Goal: Find specific page/section

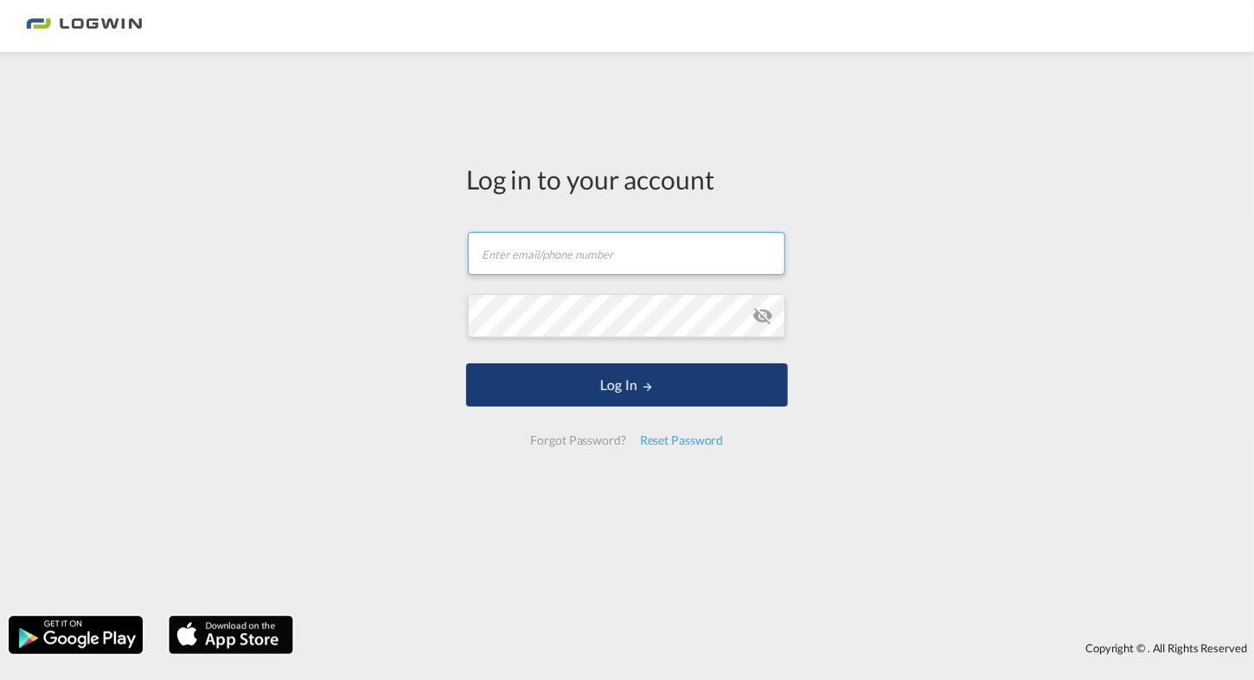
type input "[EMAIL_ADDRESS][DOMAIN_NAME]"
click at [612, 385] on button "Log In" at bounding box center [627, 384] width 322 height 43
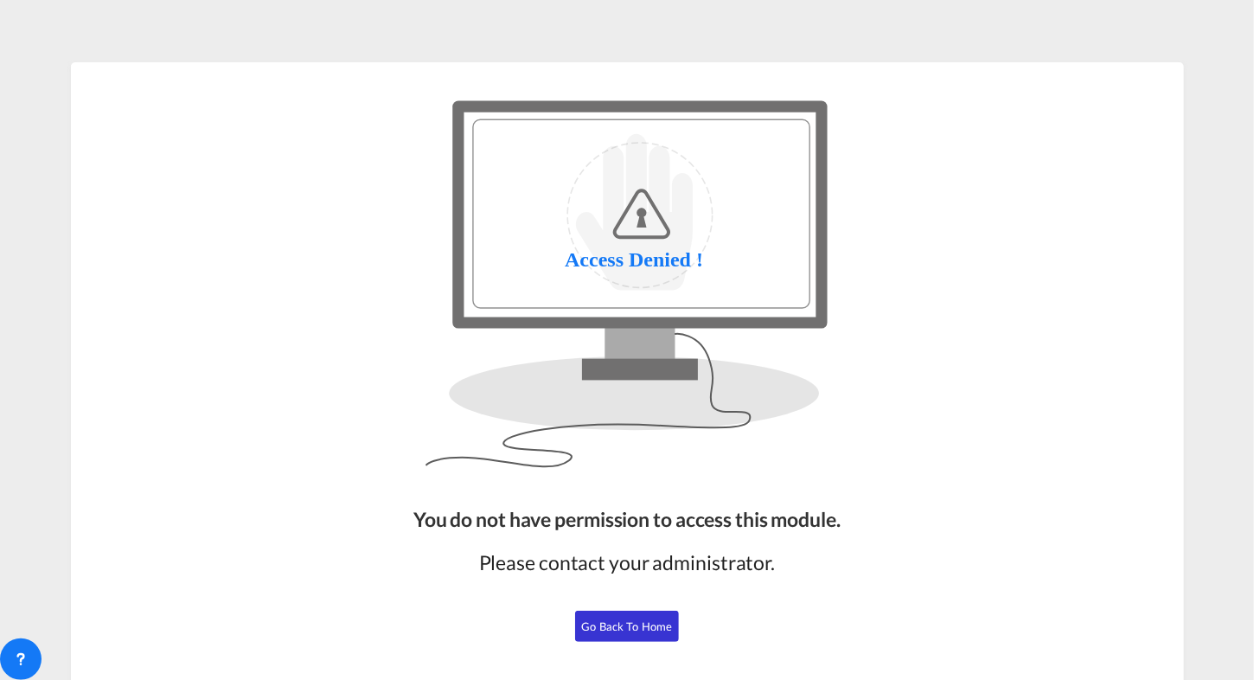
click at [612, 385] on md-content "You do not have permission to access this module. Please contact your administr…" at bounding box center [627, 340] width 1254 height 680
